Goal: Task Accomplishment & Management: Use online tool/utility

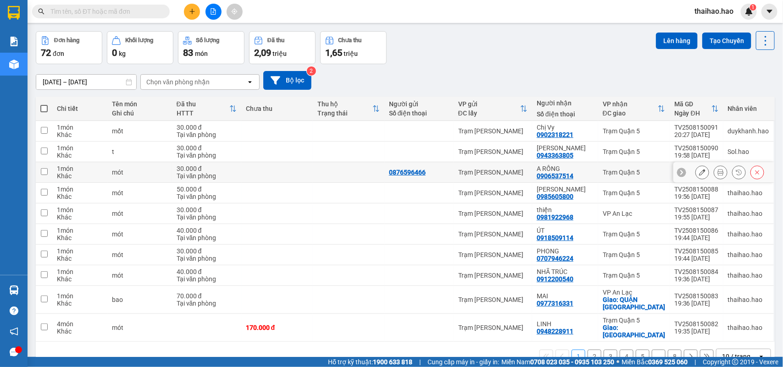
scroll to position [49, 0]
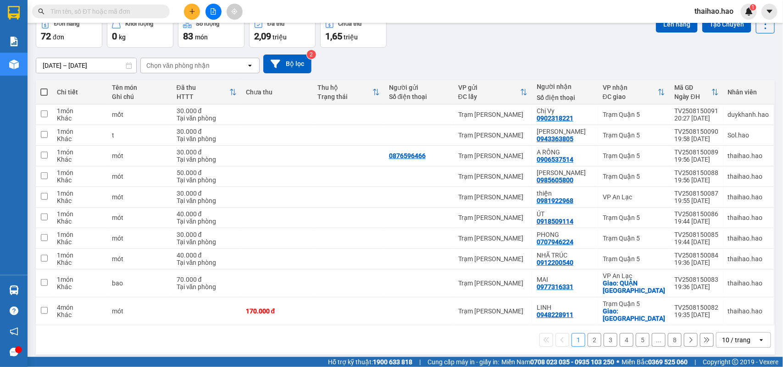
click at [392, 161] on div "10 / trang" at bounding box center [736, 340] width 41 height 15
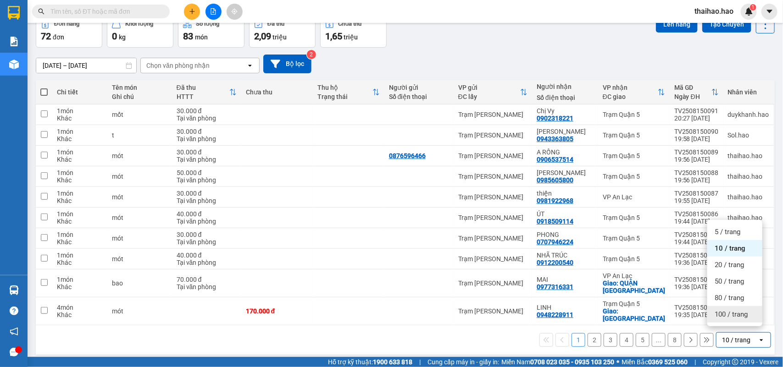
click at [392, 161] on ul "5 / trang 10 / trang 20 / trang 50 / trang 80 / trang 100 / trang" at bounding box center [734, 273] width 55 height 106
click at [392, 161] on span "100 / trang" at bounding box center [730, 314] width 33 height 9
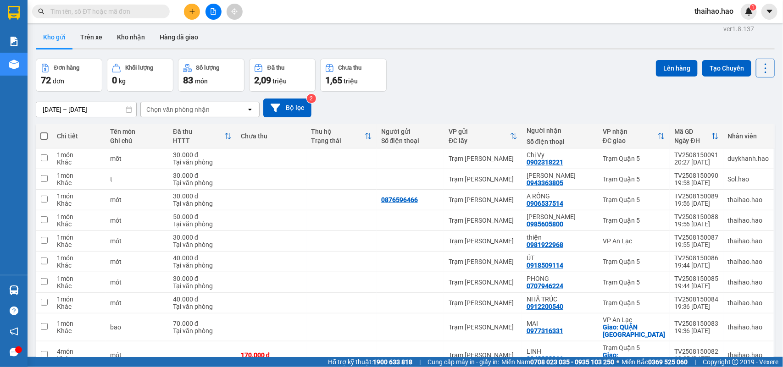
scroll to position [0, 0]
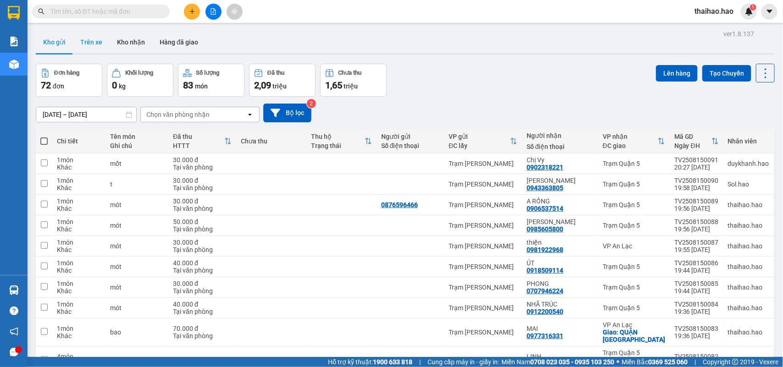
click at [106, 47] on button "Trên xe" at bounding box center [91, 42] width 37 height 22
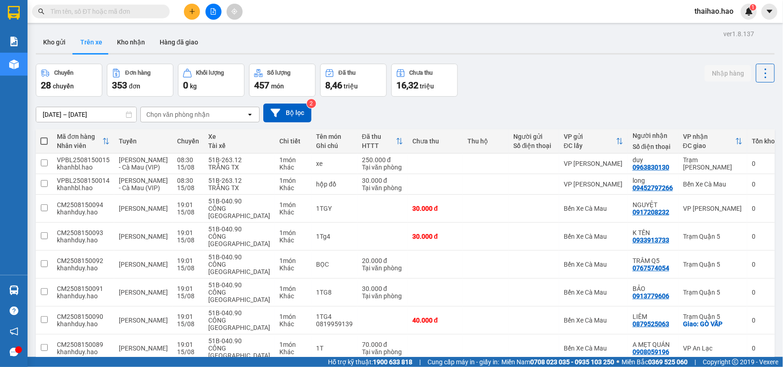
drag, startPoint x: 183, startPoint y: 116, endPoint x: 177, endPoint y: 120, distance: 6.5
click at [182, 118] on div "Chọn văn phòng nhận" at bounding box center [177, 114] width 63 height 9
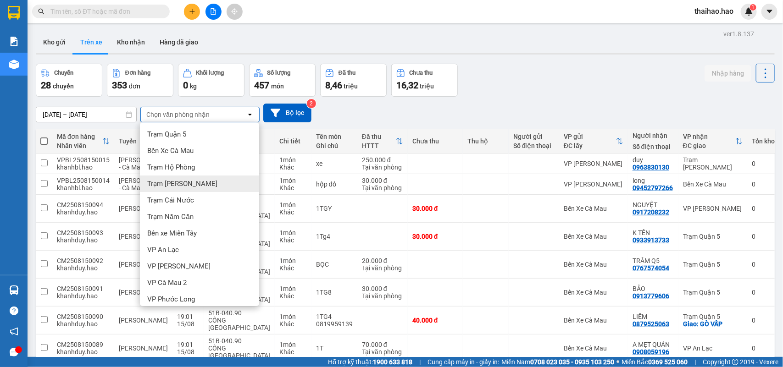
click at [201, 161] on div "Trạm [PERSON_NAME]" at bounding box center [199, 184] width 119 height 17
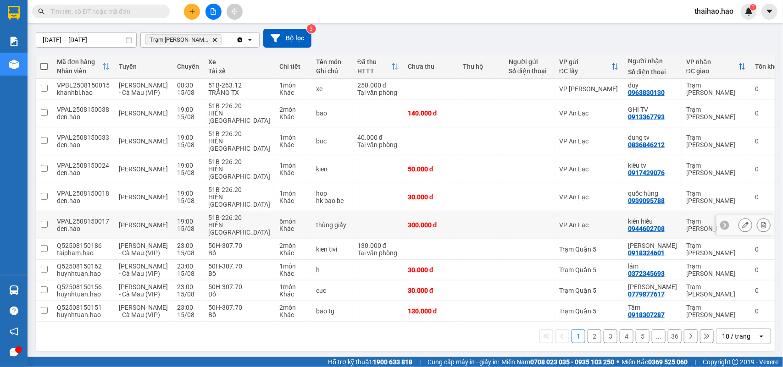
scroll to position [78, 0]
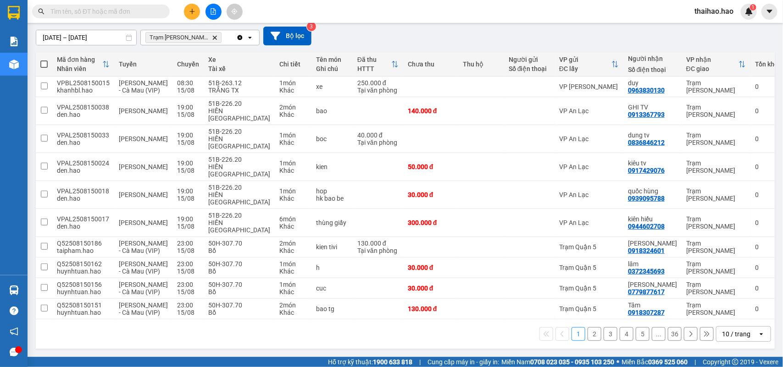
click at [392, 161] on div "10 / trang" at bounding box center [736, 334] width 41 height 15
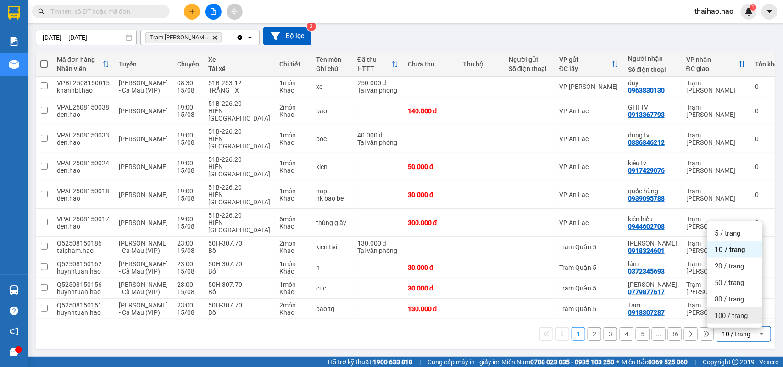
click at [392, 161] on div "100 / trang" at bounding box center [734, 316] width 55 height 17
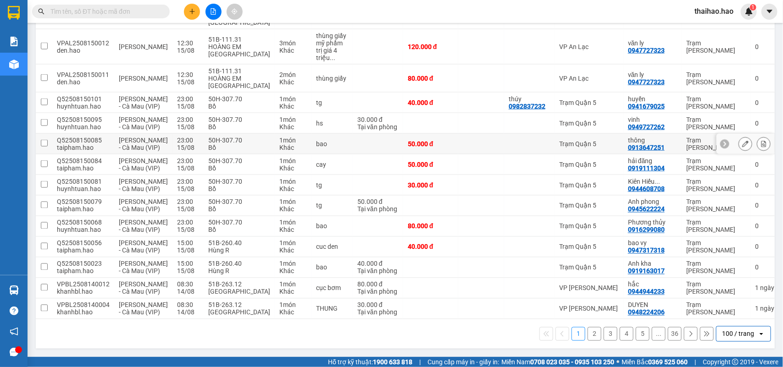
scroll to position [710, 0]
click at [392, 161] on div at bounding box center [529, 247] width 41 height 7
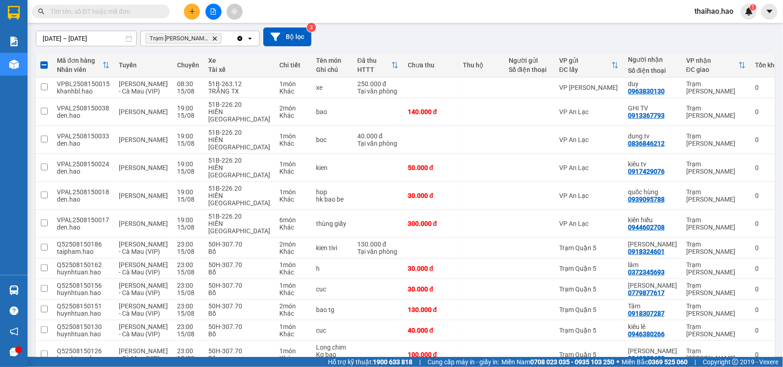
scroll to position [0, 0]
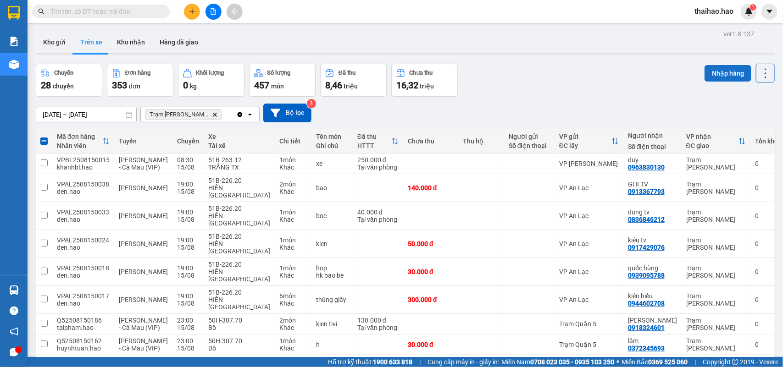
click at [392, 68] on button "Nhập hàng" at bounding box center [727, 73] width 47 height 17
checkbox input "false"
click at [44, 40] on button "Kho gửi" at bounding box center [54, 42] width 37 height 22
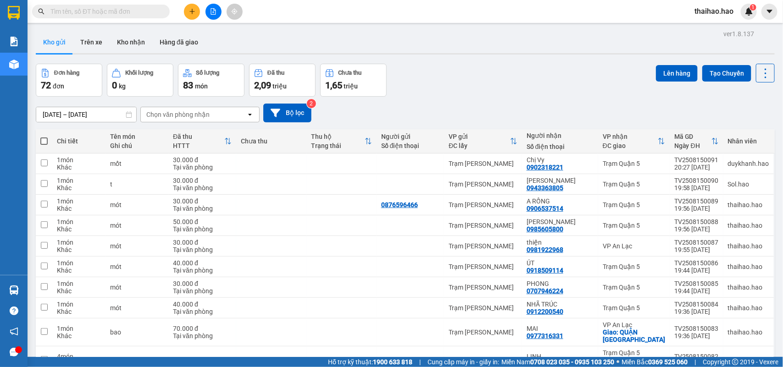
click at [44, 136] on th at bounding box center [44, 141] width 17 height 24
click at [45, 141] on span at bounding box center [43, 141] width 7 height 7
click at [44, 137] on input "checkbox" at bounding box center [44, 137] width 0 height 0
checkbox input "true"
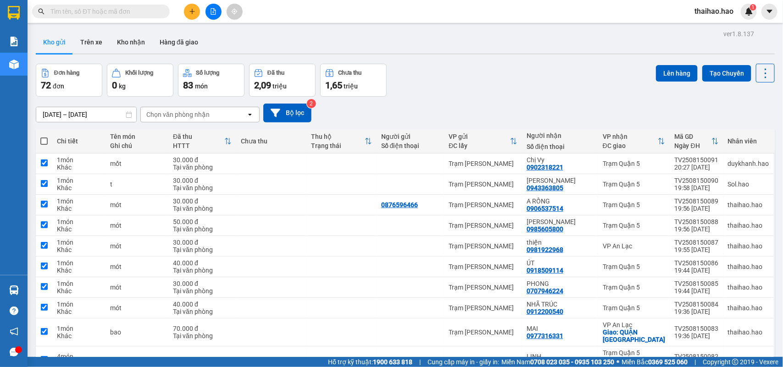
checkbox input "true"
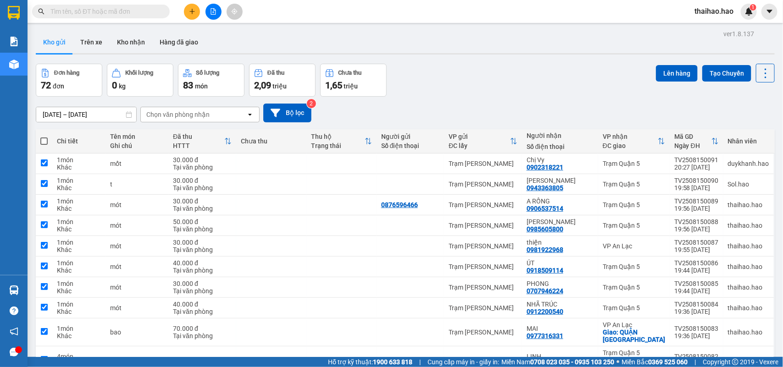
checkbox input "true"
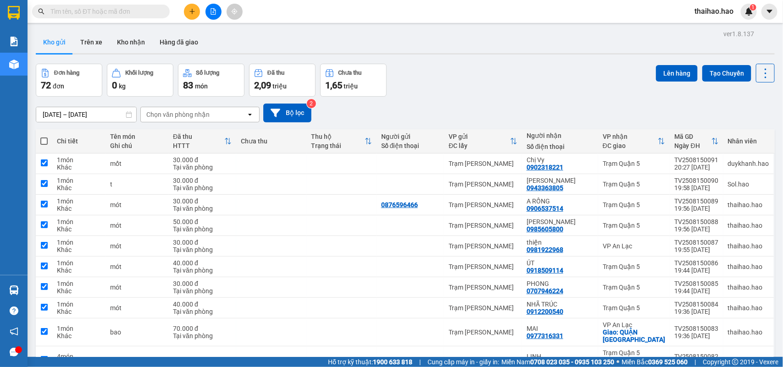
checkbox input "true"
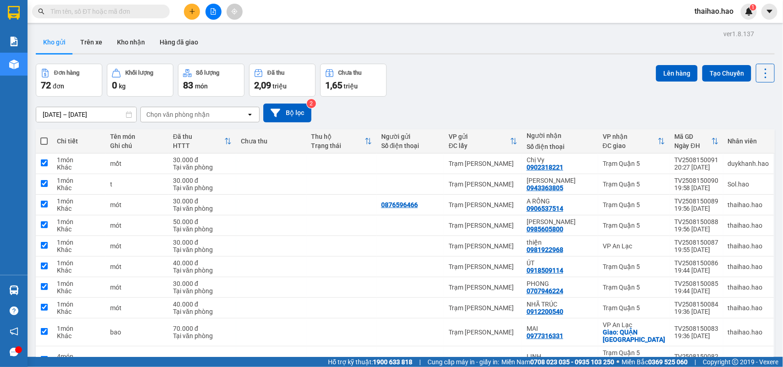
checkbox input "true"
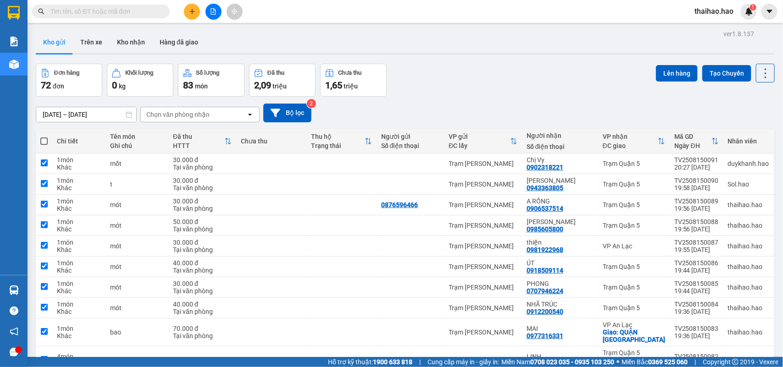
checkbox input "true"
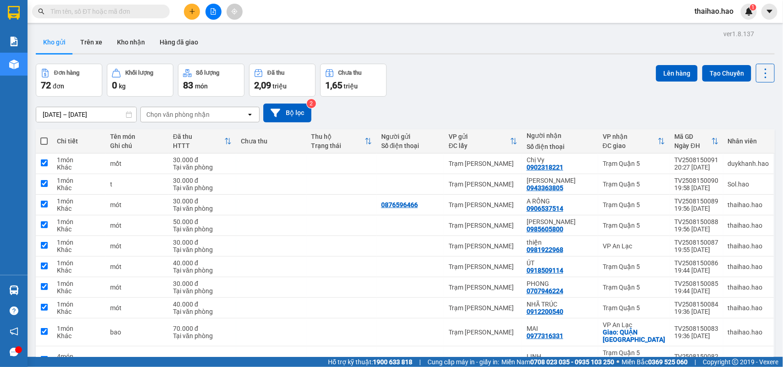
checkbox input "true"
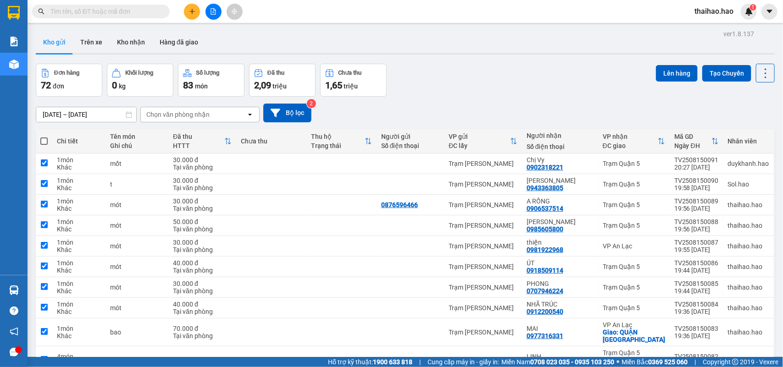
checkbox input "true"
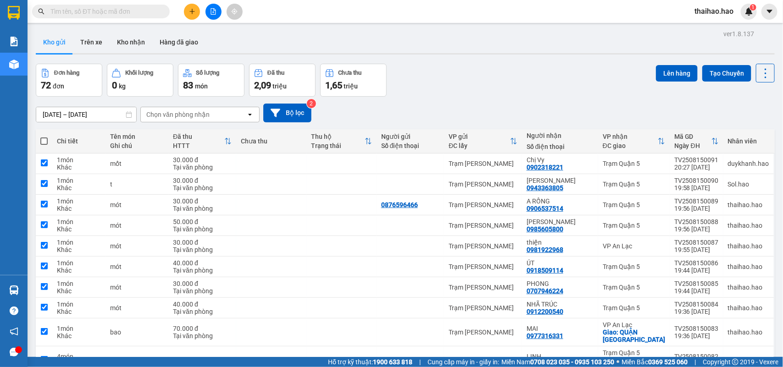
checkbox input "true"
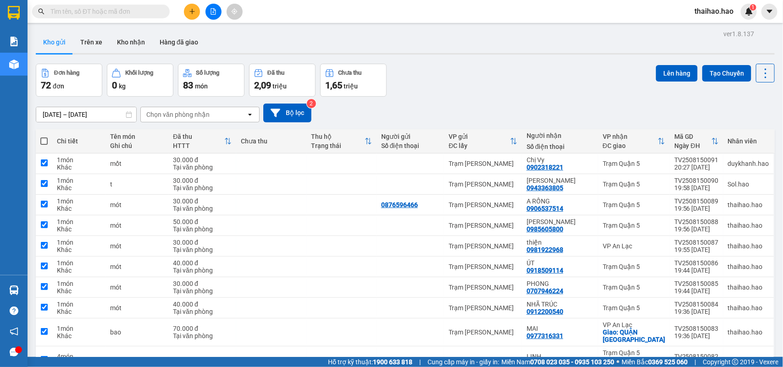
checkbox input "true"
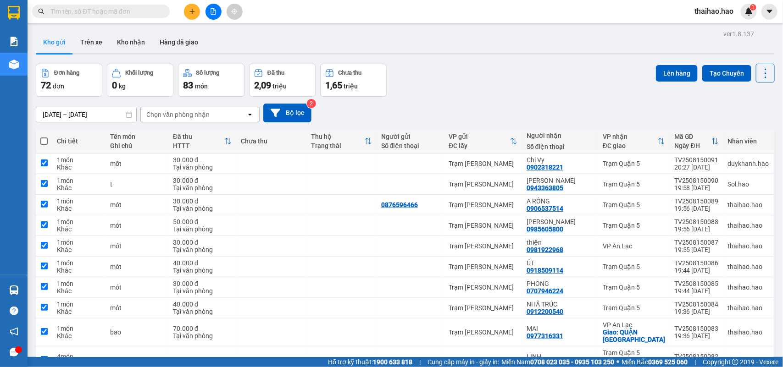
checkbox input "true"
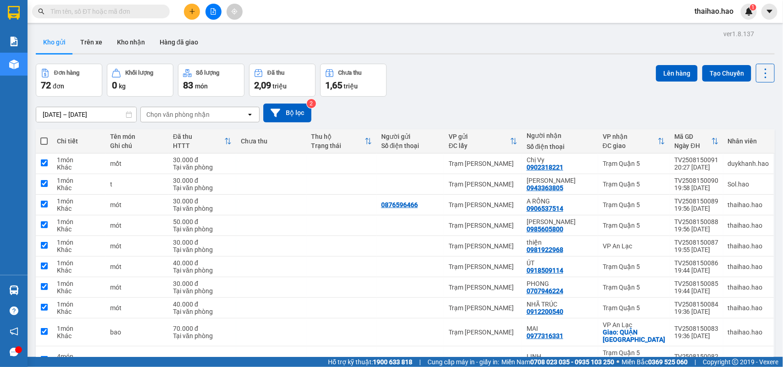
checkbox input "true"
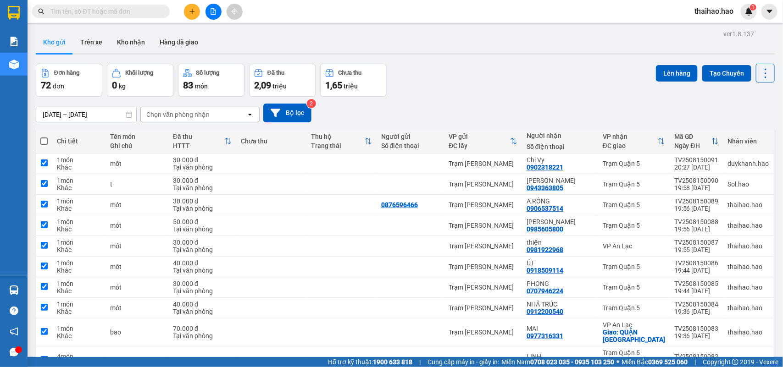
checkbox input "true"
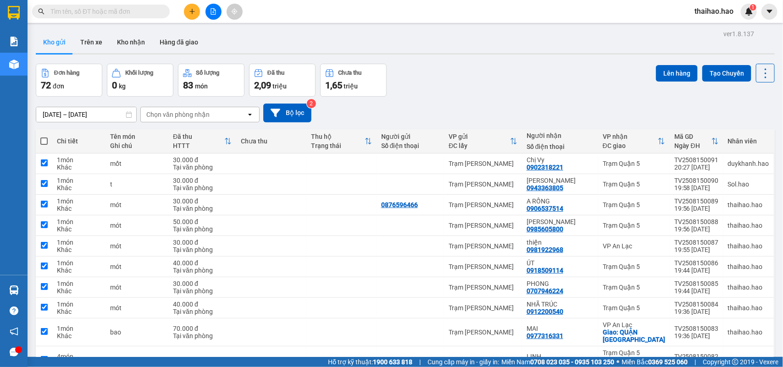
checkbox input "true"
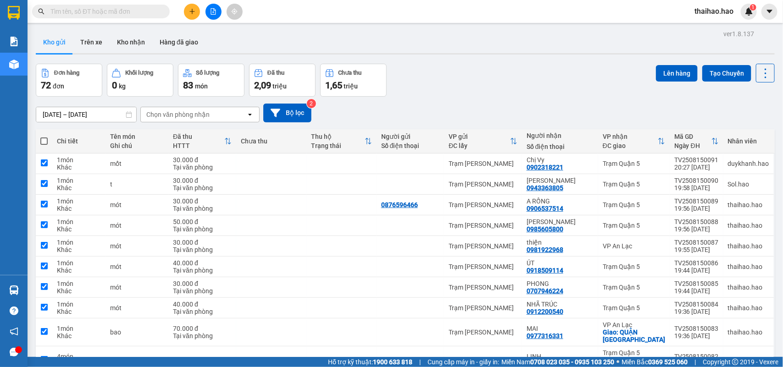
checkbox input "true"
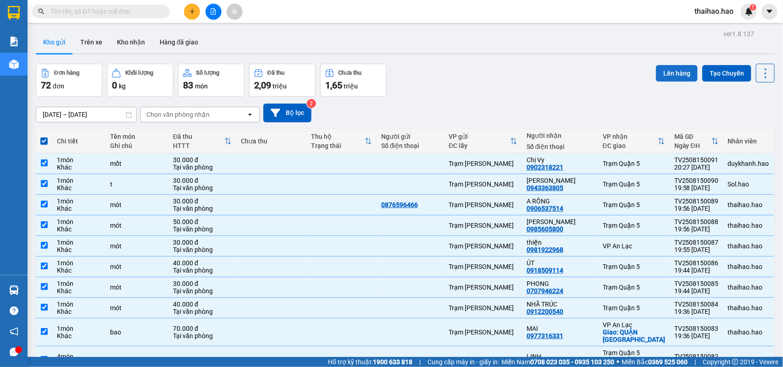
click at [392, 77] on button "Lên hàng" at bounding box center [677, 73] width 42 height 17
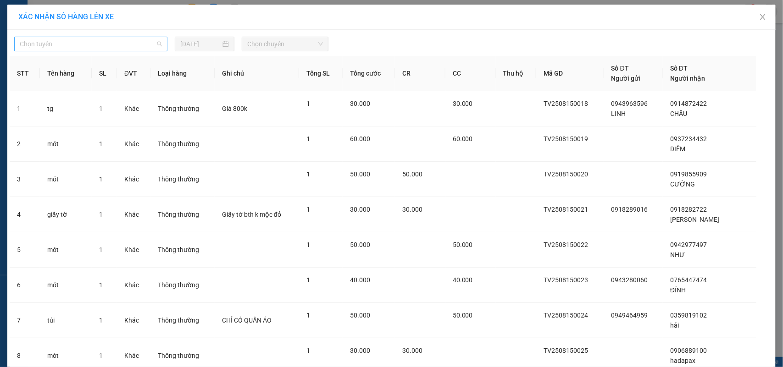
click at [124, 42] on span "Chọn tuyến" at bounding box center [91, 44] width 142 height 14
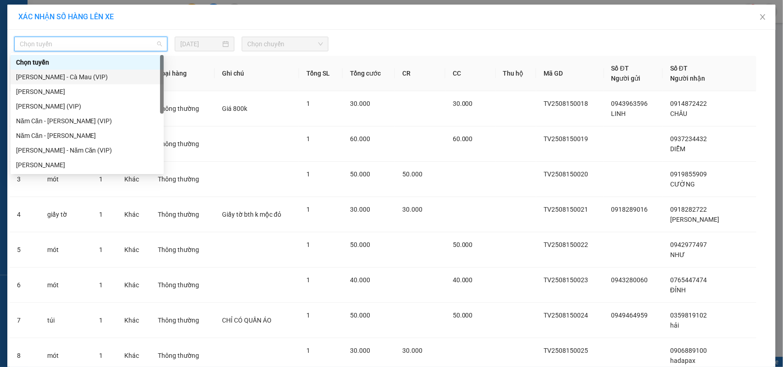
click at [67, 83] on div "[PERSON_NAME] - Cà Mau (VIP)" at bounding box center [87, 77] width 153 height 15
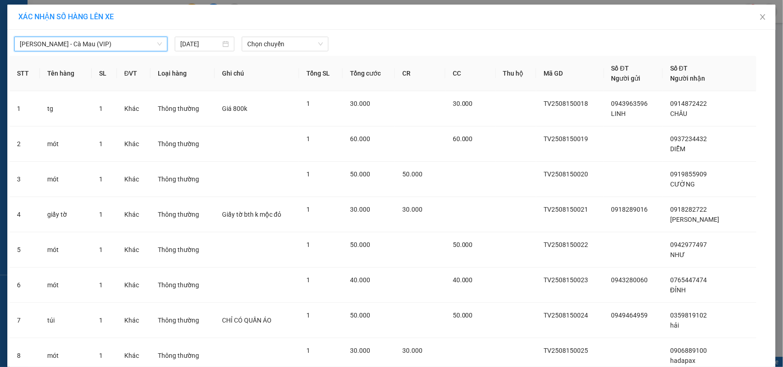
drag, startPoint x: 75, startPoint y: 43, endPoint x: 74, endPoint y: 51, distance: 8.3
click at [75, 47] on span "[PERSON_NAME] - Cà Mau (VIP)" at bounding box center [91, 44] width 142 height 14
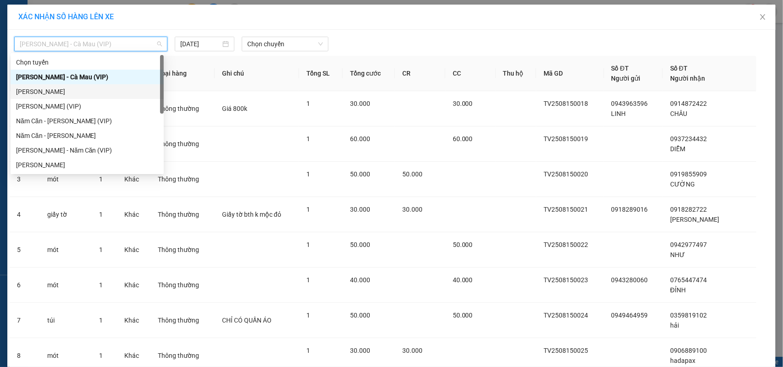
click at [61, 89] on div "[PERSON_NAME]" at bounding box center [87, 92] width 142 height 10
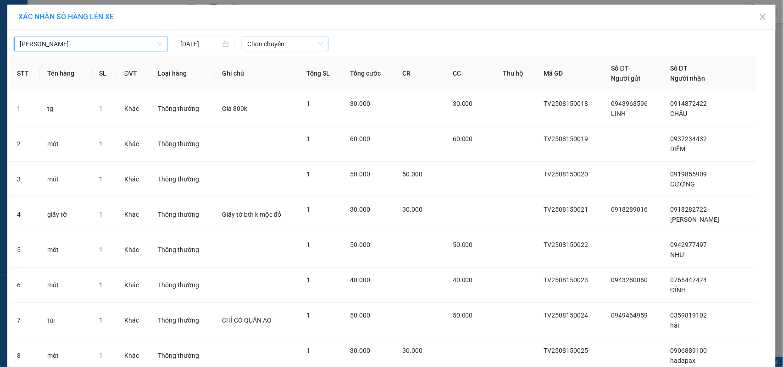
drag, startPoint x: 299, startPoint y: 41, endPoint x: 299, endPoint y: 46, distance: 5.1
click at [299, 46] on span "Chọn chuyến" at bounding box center [284, 44] width 75 height 14
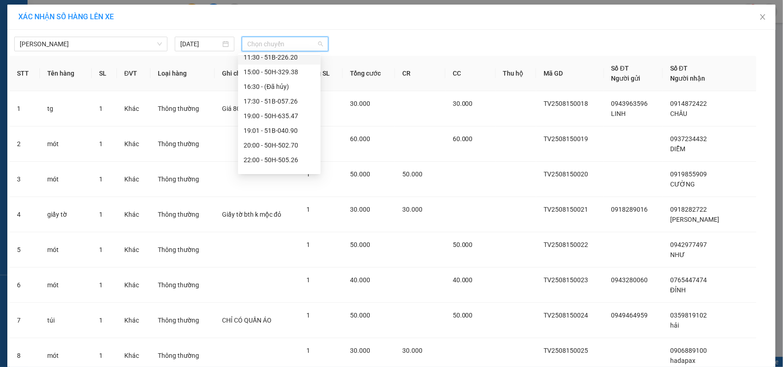
scroll to position [73, 0]
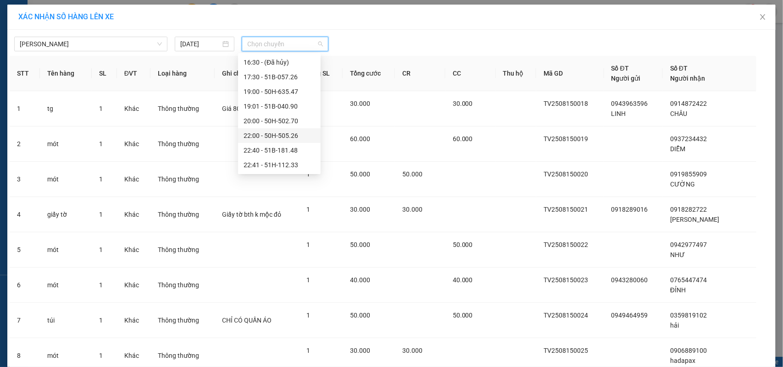
click at [281, 134] on div "22:00 - 50H-505.26" at bounding box center [280, 136] width 72 height 10
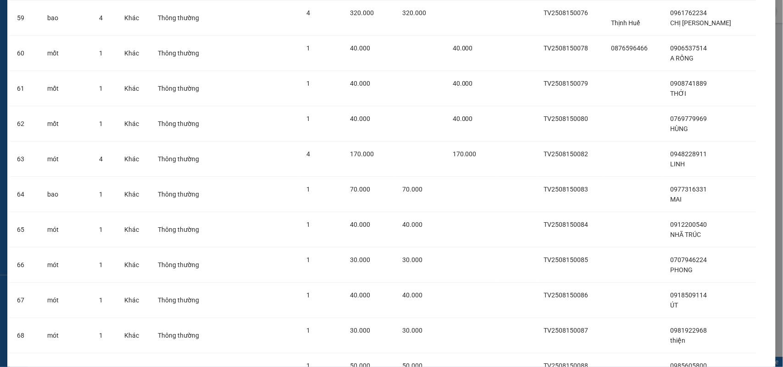
scroll to position [2346, 0]
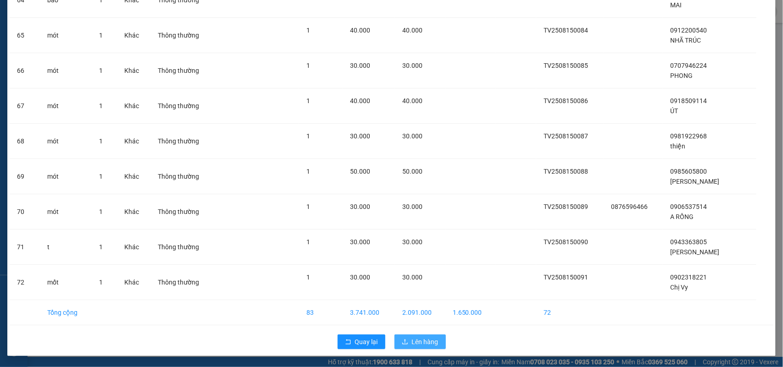
click at [392, 161] on button "Lên hàng" at bounding box center [419, 342] width 51 height 15
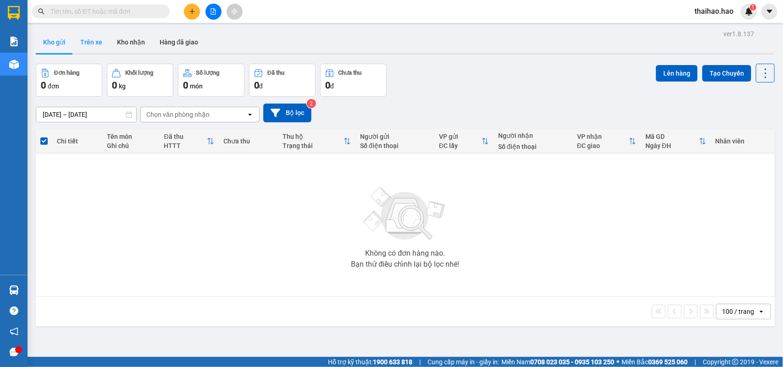
click at [95, 43] on button "Trên xe" at bounding box center [91, 42] width 37 height 22
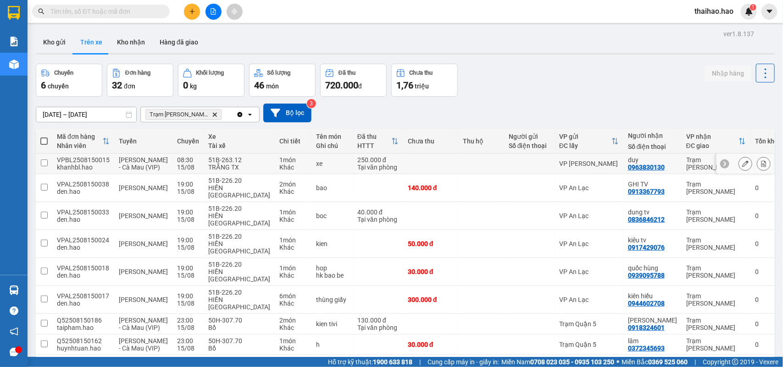
click at [392, 161] on td at bounding box center [481, 164] width 46 height 21
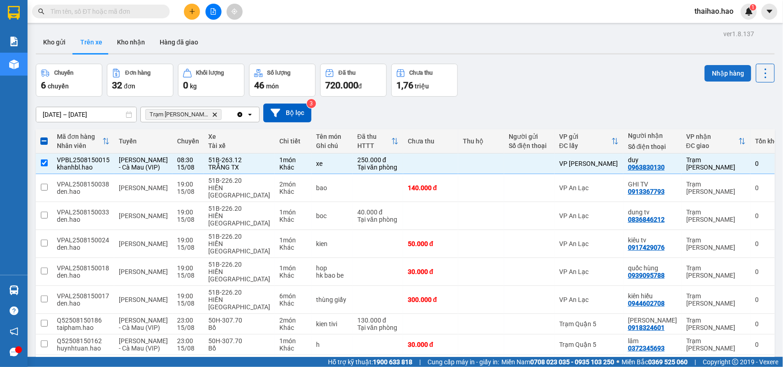
click at [392, 67] on button "Nhập hàng" at bounding box center [727, 73] width 47 height 17
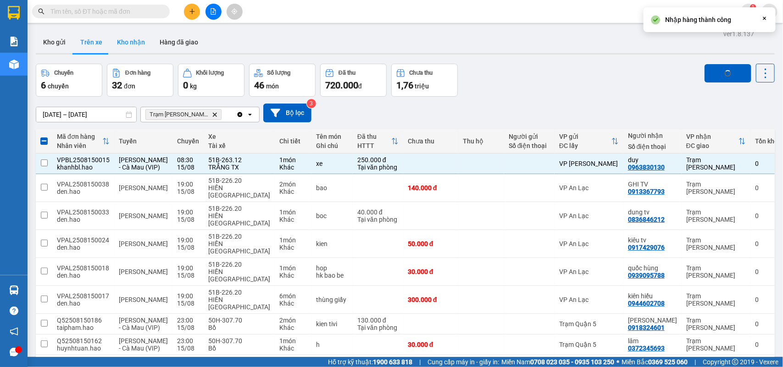
checkbox input "false"
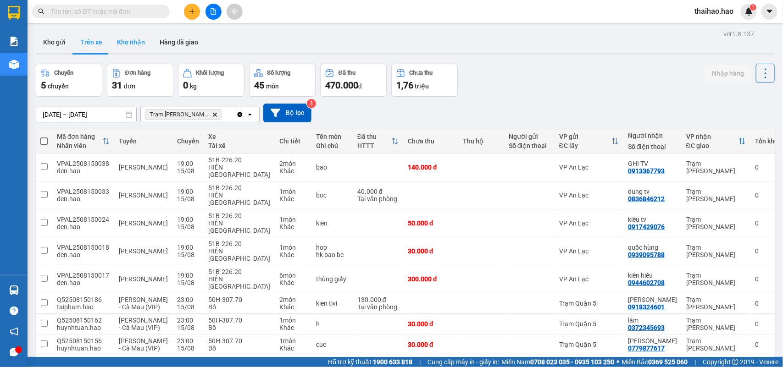
click at [120, 42] on button "Kho nhận" at bounding box center [131, 42] width 43 height 22
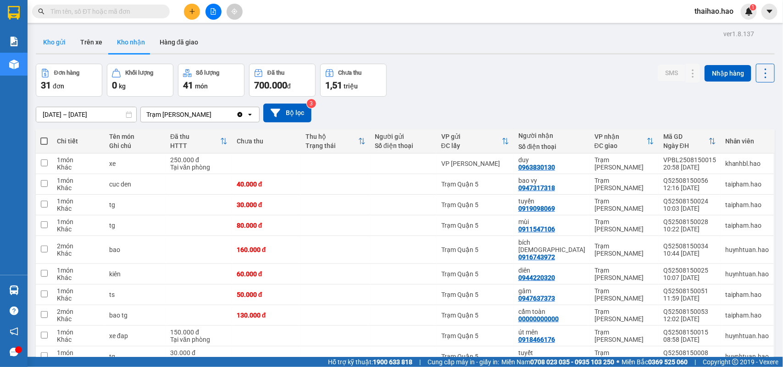
click at [63, 40] on button "Kho gửi" at bounding box center [54, 42] width 37 height 22
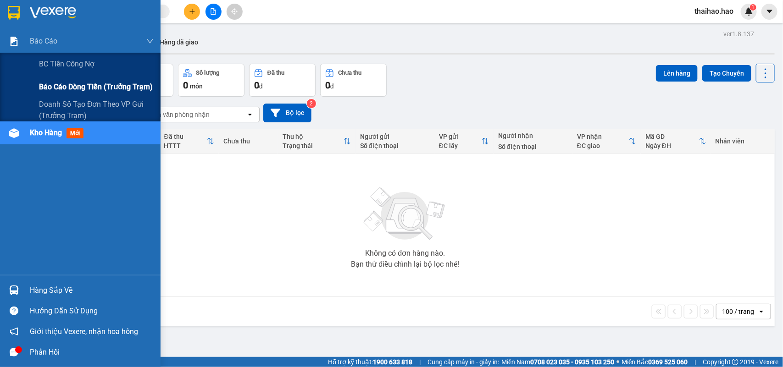
click at [53, 89] on span "Báo cáo dòng tiền (trưởng trạm)" at bounding box center [96, 86] width 114 height 11
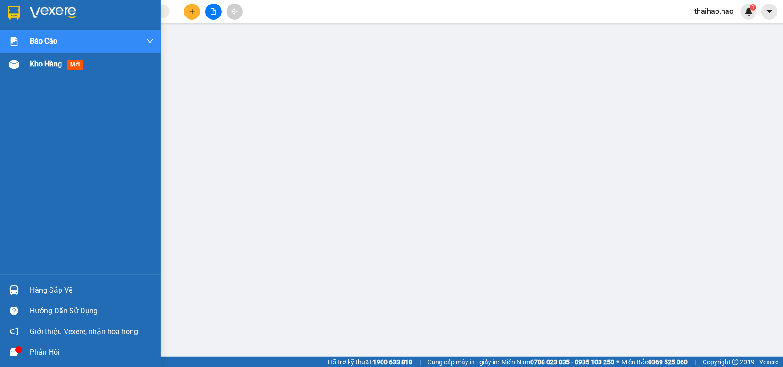
click at [51, 65] on span "Kho hàng" at bounding box center [46, 64] width 32 height 9
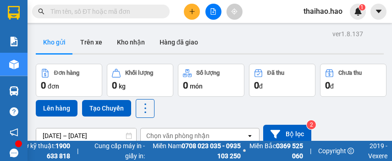
drag, startPoint x: 235, startPoint y: 79, endPoint x: 552, endPoint y: 78, distance: 316.9
click at [392, 78] on html "Kết quả tìm kiếm ( 0 ) Bộ lọc Ngày tạo đơn gần nhất No Data thaihao.hao 1 Báo c…" at bounding box center [196, 80] width 392 height 161
drag, startPoint x: 258, startPoint y: 32, endPoint x: 367, endPoint y: 37, distance: 109.7
click at [367, 42] on div "Kho gửi Trên xe Kho nhận Hàng đã giao" at bounding box center [210, 43] width 348 height 24
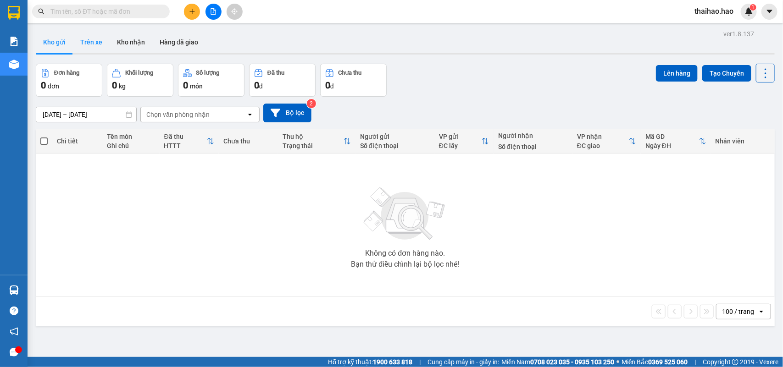
click at [86, 41] on button "Trên xe" at bounding box center [91, 42] width 37 height 22
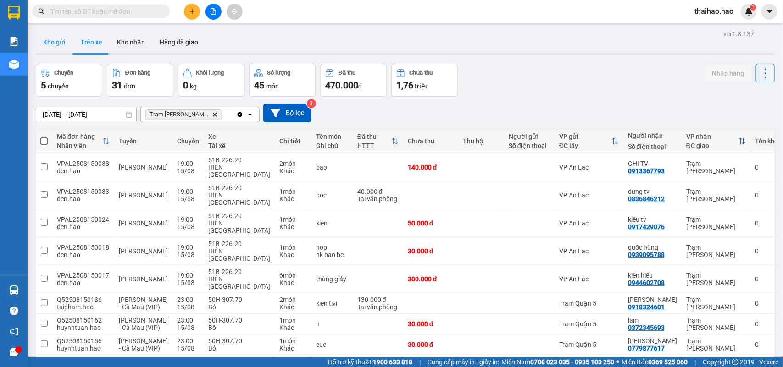
click at [60, 38] on button "Kho gửi" at bounding box center [54, 42] width 37 height 22
